Goal: Check status: Check status

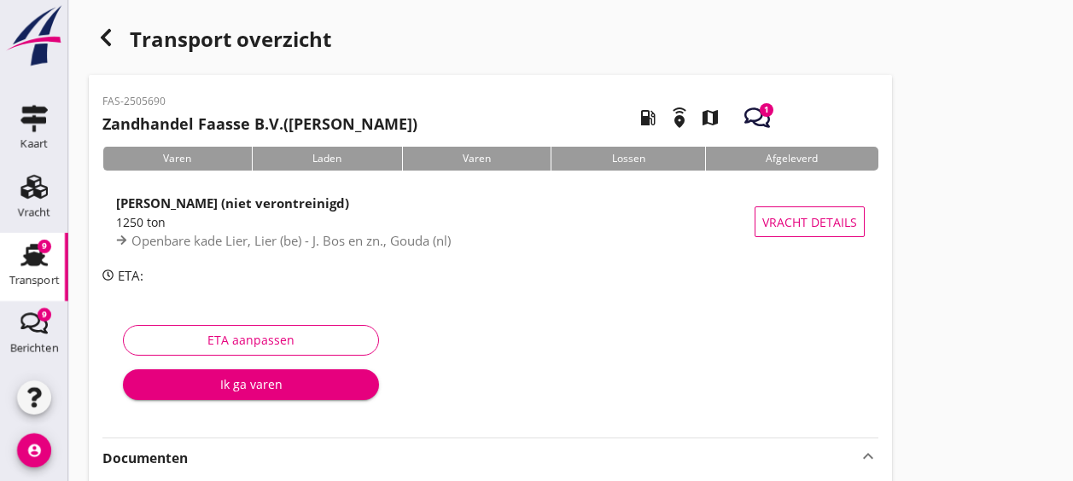
scroll to position [154, 0]
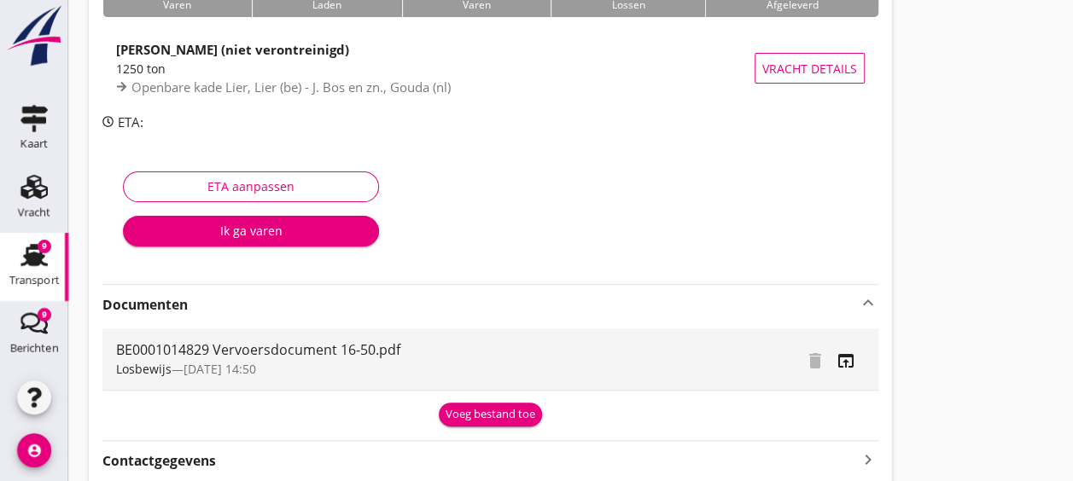
click at [511, 420] on div "Voeg bestand toe" at bounding box center [490, 414] width 90 height 17
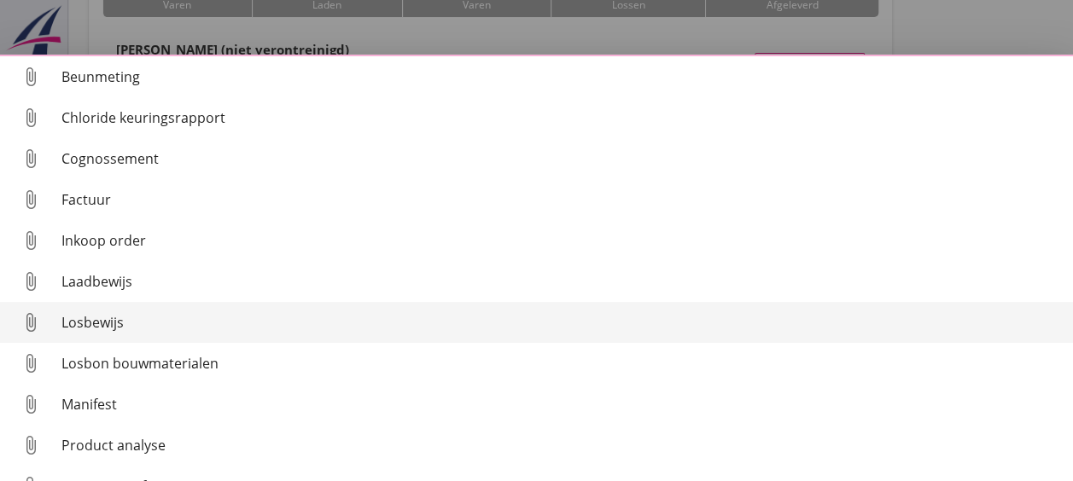
click at [251, 324] on div "Losbewijs" at bounding box center [560, 322] width 998 height 20
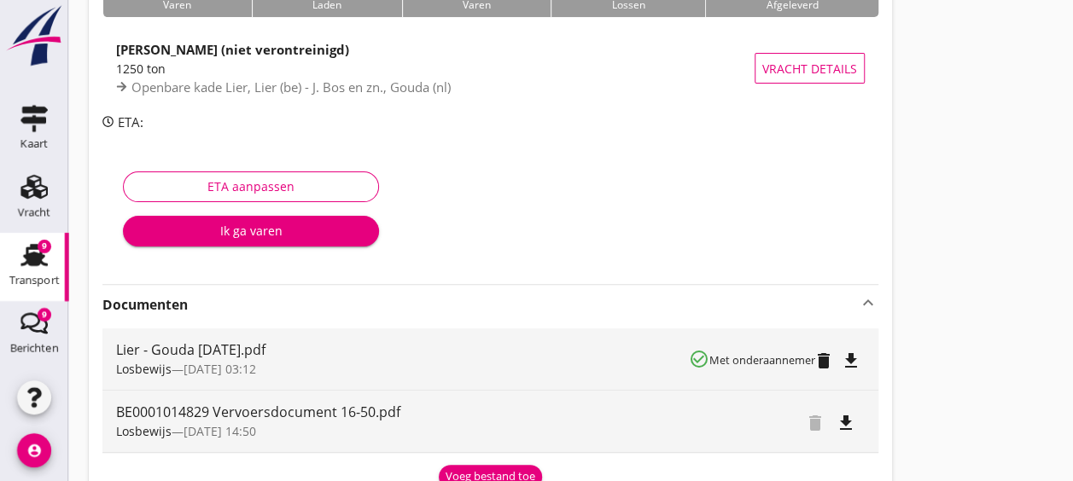
click at [34, 272] on div "Transport" at bounding box center [34, 281] width 50 height 24
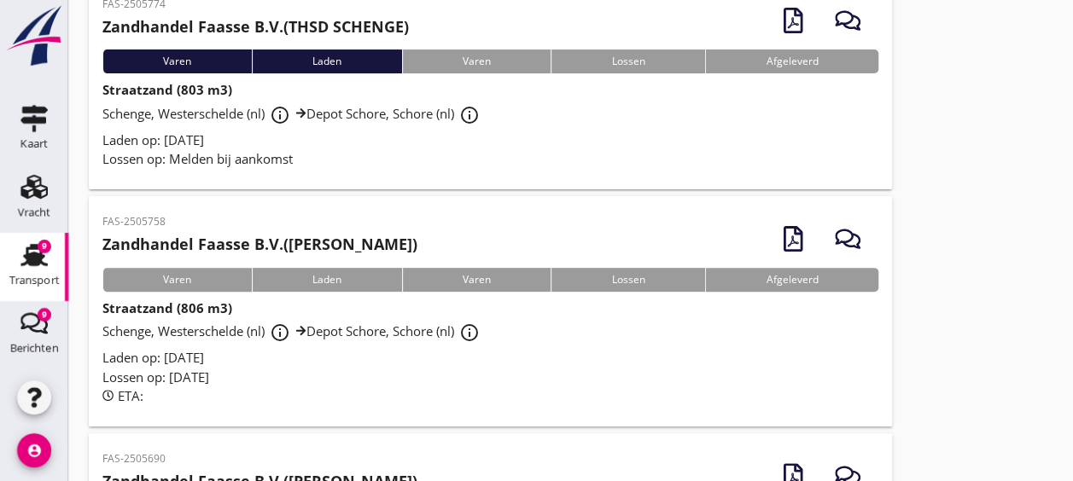
scroll to position [149, 0]
click at [507, 353] on div "Laden op: [DATE]" at bounding box center [490, 357] width 776 height 20
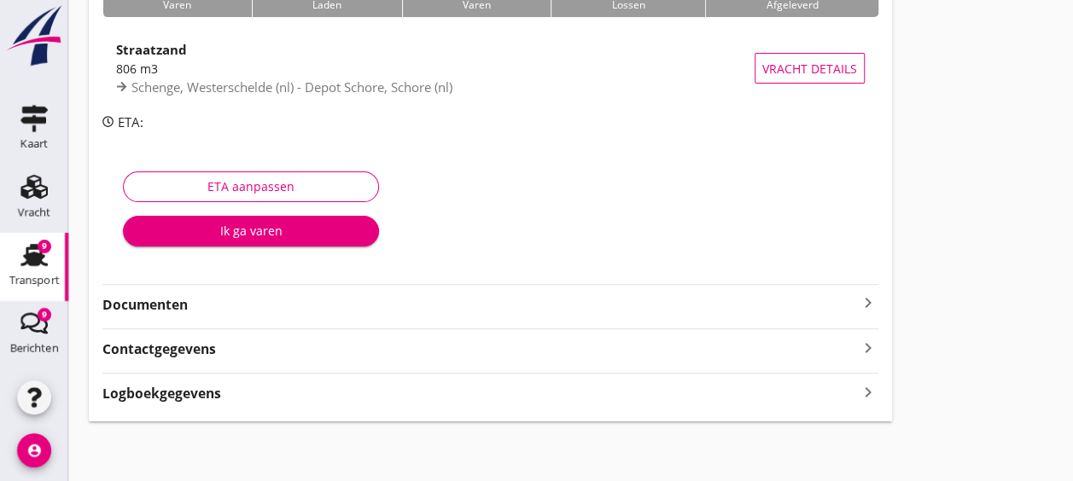
scroll to position [154, 0]
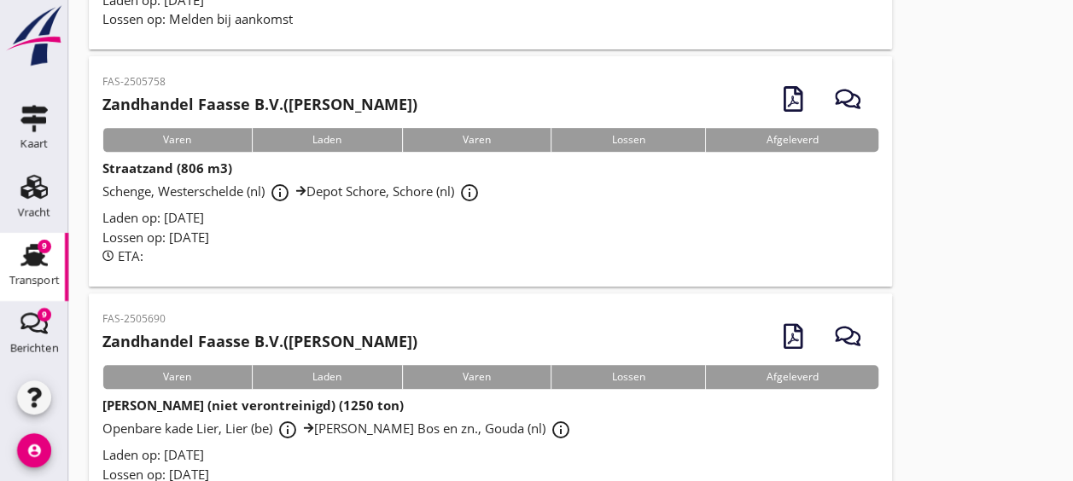
scroll to position [358, 0]
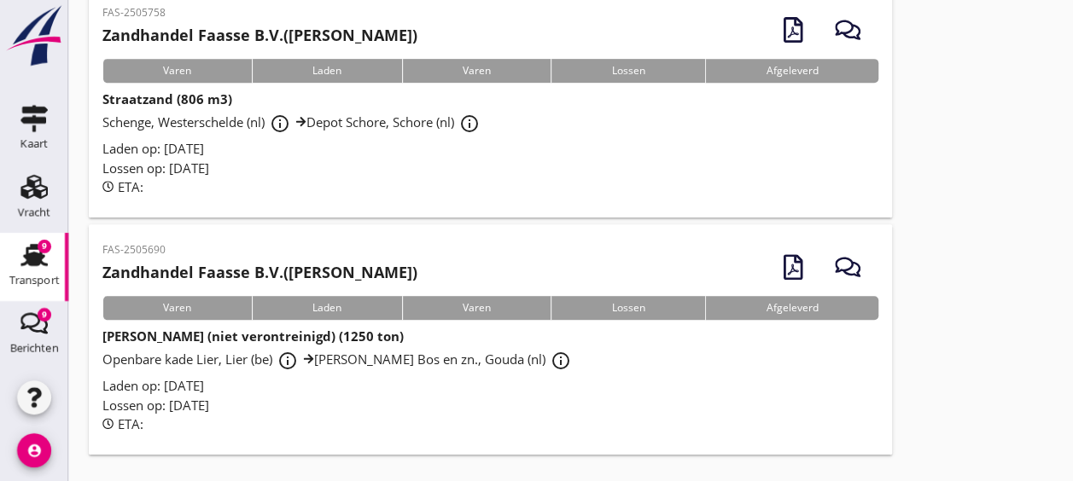
click at [440, 415] on div "ETA:" at bounding box center [490, 425] width 776 height 20
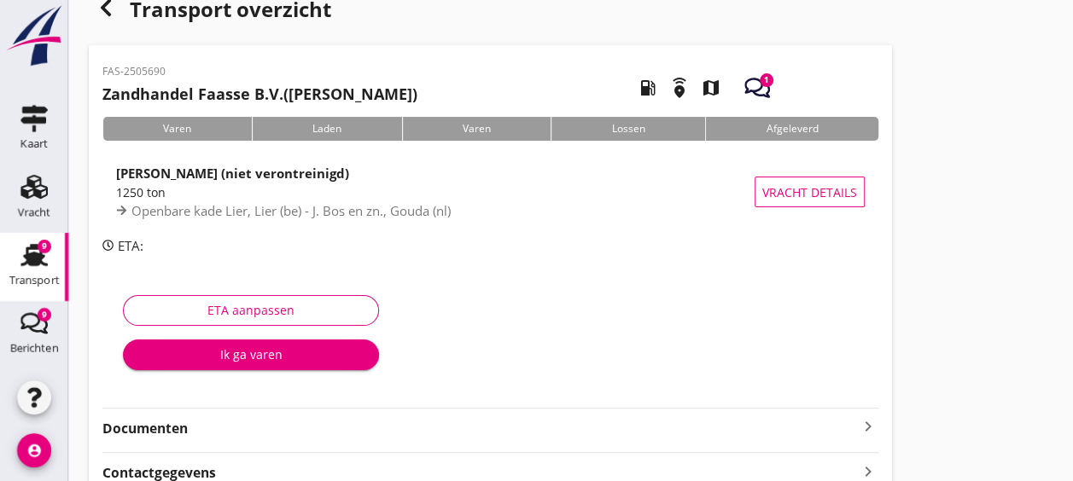
scroll to position [31, 0]
click at [399, 421] on strong "Documenten" at bounding box center [479, 428] width 755 height 20
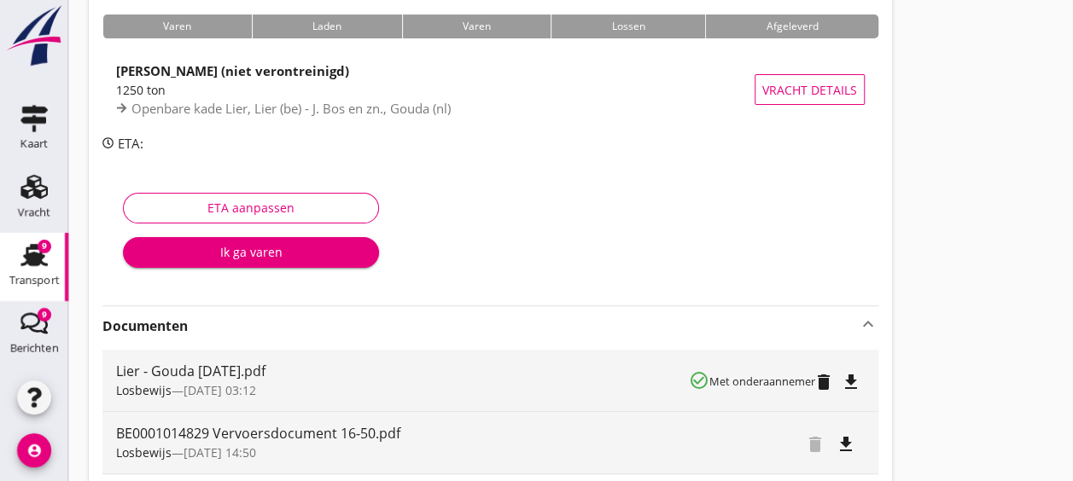
scroll to position [131, 0]
